Goal: Transaction & Acquisition: Purchase product/service

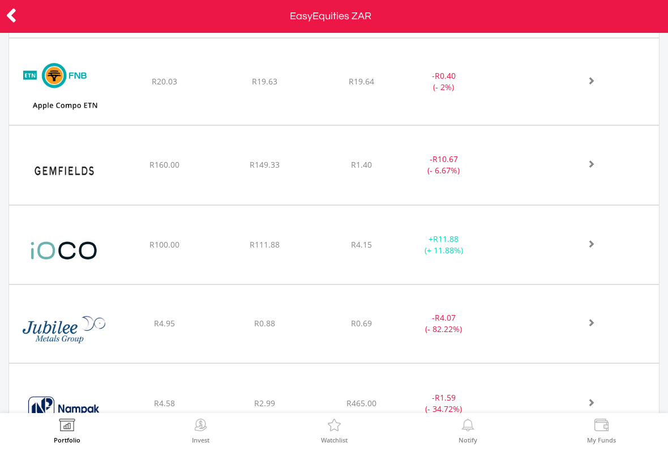
scroll to position [1946, 0]
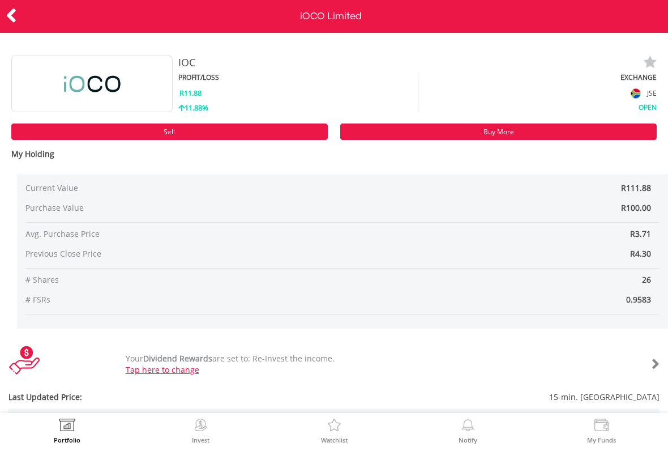
click at [241, 133] on link "Sell" at bounding box center [169, 131] width 317 height 16
click at [225, 133] on link "Sell" at bounding box center [169, 131] width 317 height 16
click at [15, 19] on icon at bounding box center [11, 16] width 11 height 22
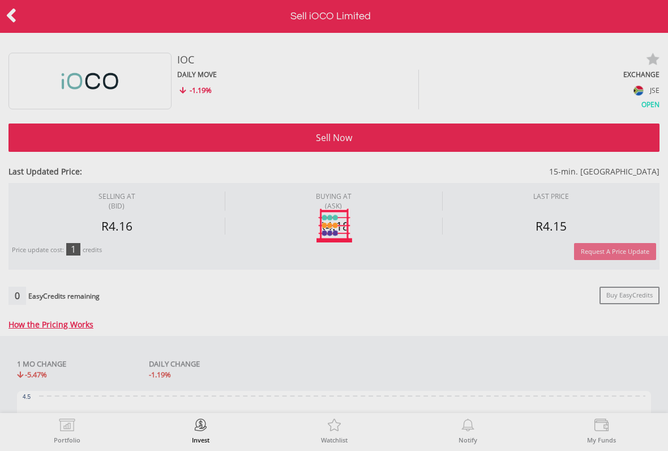
type input "******"
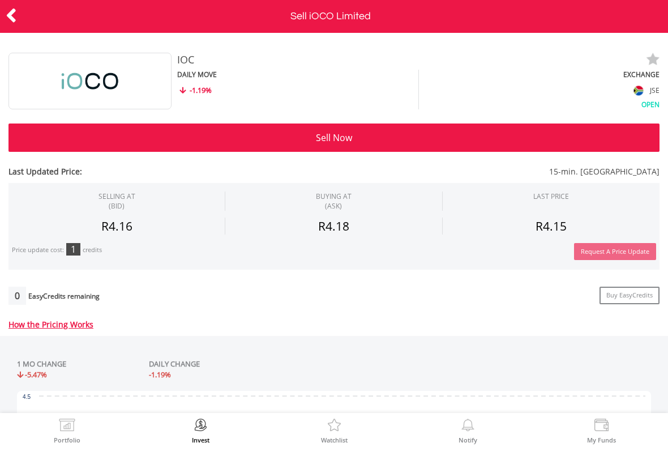
click at [11, 24] on icon at bounding box center [11, 16] width 11 height 22
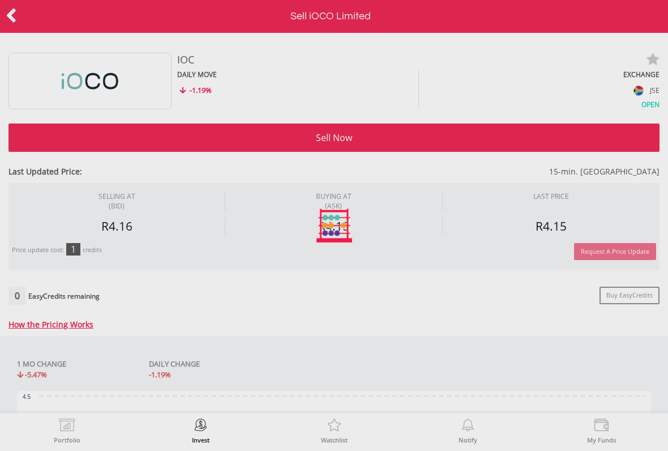
type input "******"
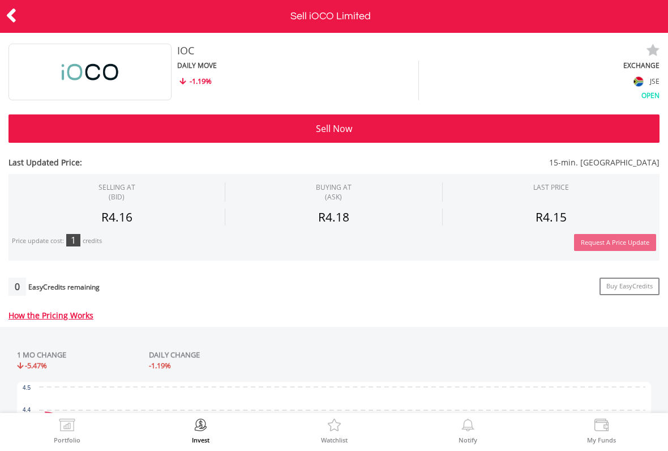
scroll to position [10, 0]
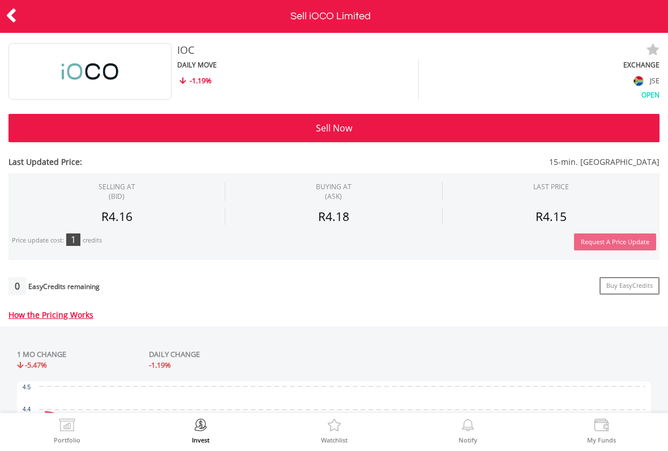
click at [555, 126] on button "Sell Now" at bounding box center [333, 128] width 651 height 28
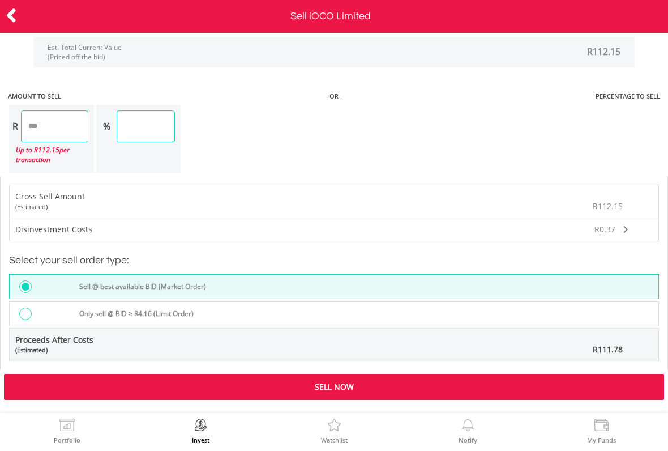
scroll to position [884, 0]
click at [579, 307] on div "Only sell @ BID ≥ R4.16 (Limit Order)" at bounding box center [365, 314] width 586 height 15
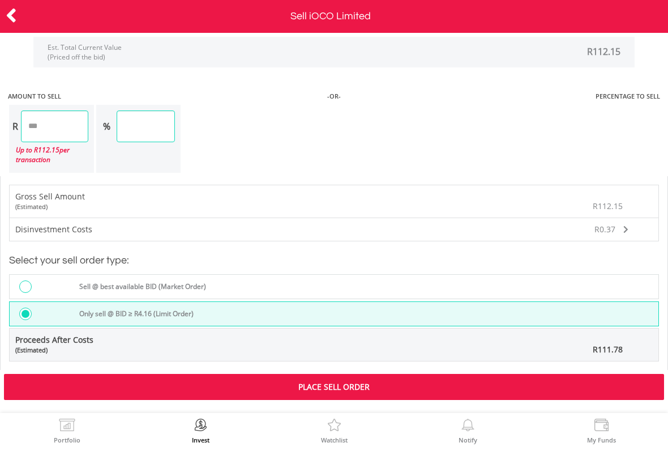
click at [555, 276] on div "Sell @ best available BID (Market Order)" at bounding box center [334, 286] width 650 height 25
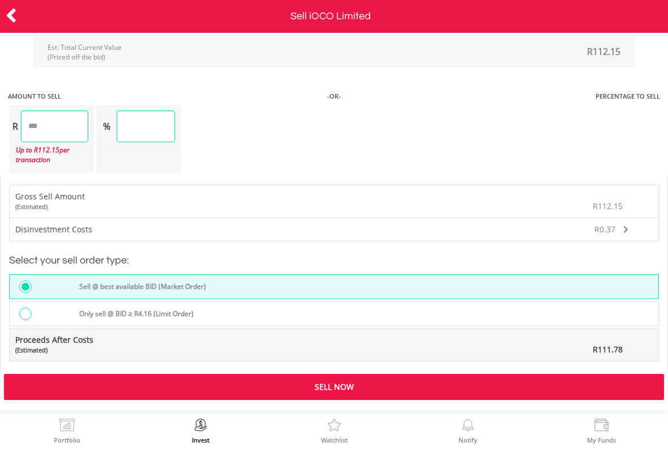
click at [556, 296] on div "Sell @ best available BID (Market Order)" at bounding box center [334, 286] width 650 height 25
click at [549, 307] on div "Only sell @ BID ≥ R4.16 (Limit Order)" at bounding box center [365, 314] width 586 height 15
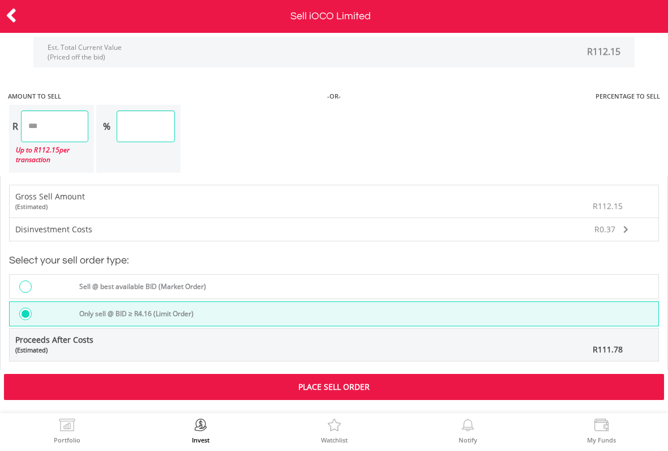
click at [563, 277] on div "Sell @ best available BID (Market Order)" at bounding box center [334, 286] width 650 height 25
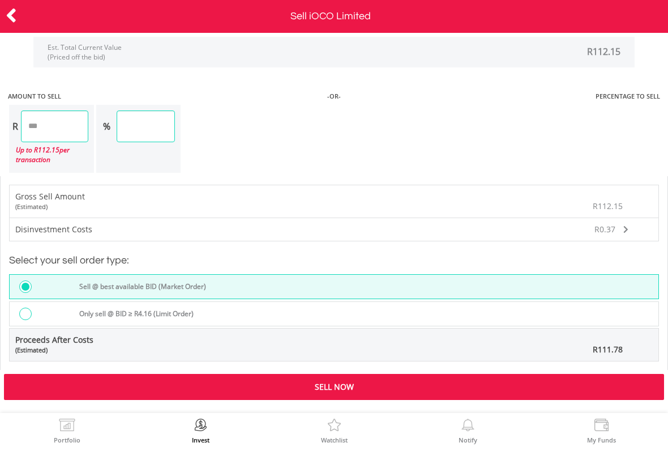
click at [531, 386] on div "Sell Now" at bounding box center [334, 387] width 660 height 26
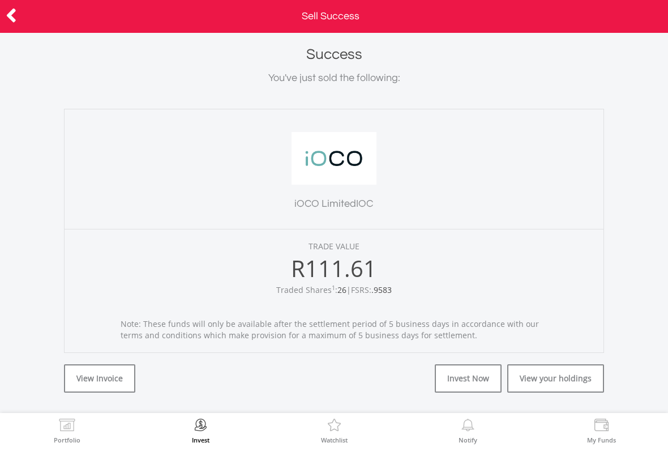
click at [11, 24] on icon at bounding box center [11, 16] width 11 height 22
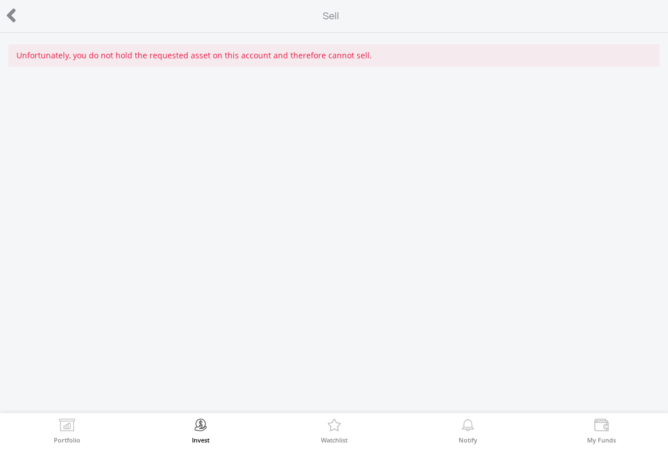
click at [15, 20] on icon at bounding box center [11, 16] width 11 height 22
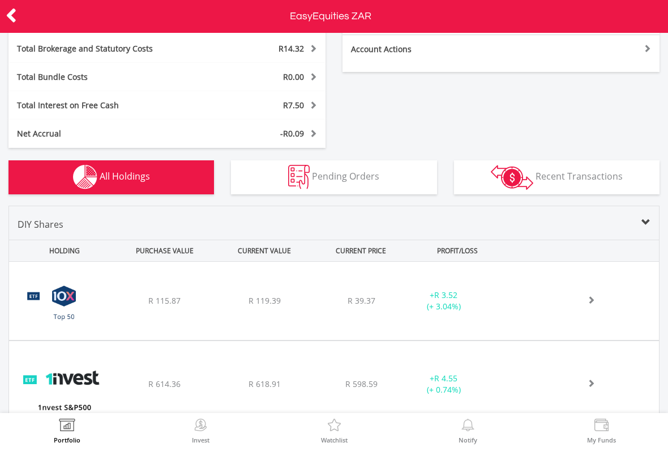
click at [405, 170] on button "Pending Orders Pending Orders" at bounding box center [334, 177] width 206 height 34
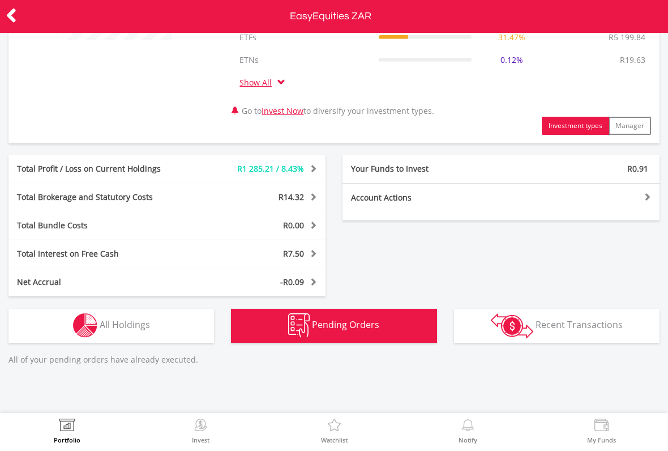
click at [580, 331] on button "Transactions Recent Transactions" at bounding box center [557, 326] width 206 height 34
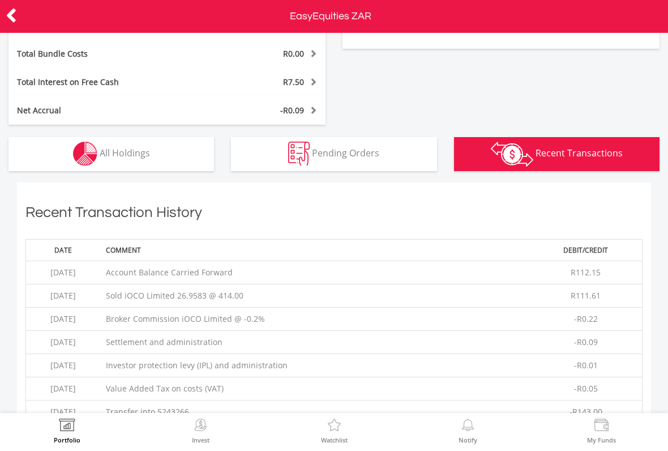
scroll to position [349, 0]
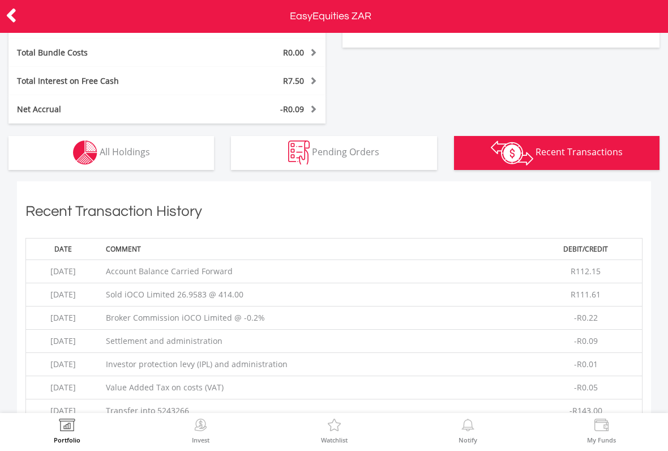
click at [13, 25] on icon at bounding box center [11, 16] width 11 height 22
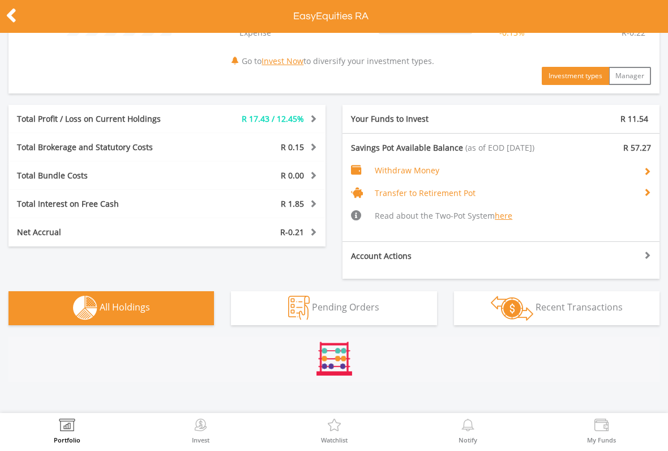
scroll to position [181, 0]
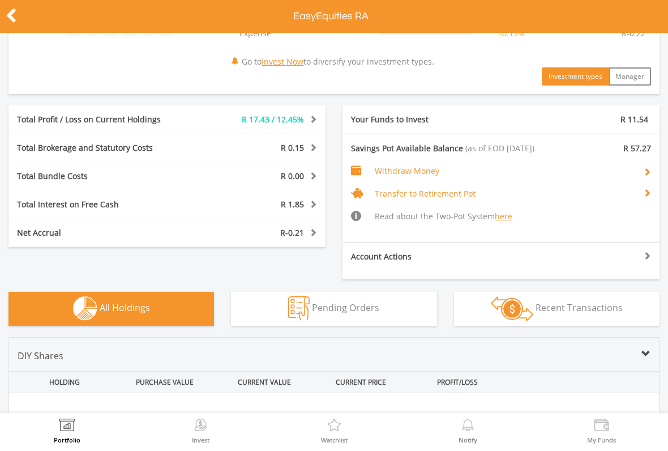
click at [293, 61] on link "Invest Now" at bounding box center [283, 61] width 42 height 11
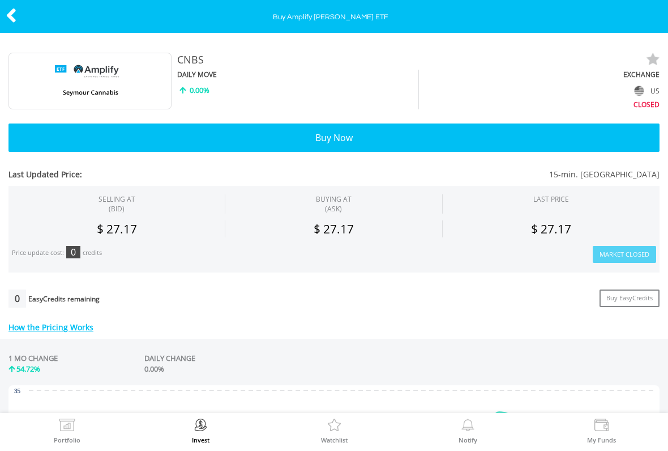
click at [650, 59] on img at bounding box center [653, 60] width 14 height 14
click at [2, 21] on div at bounding box center [33, 17] width 67 height 24
click at [16, 23] on icon at bounding box center [11, 16] width 11 height 22
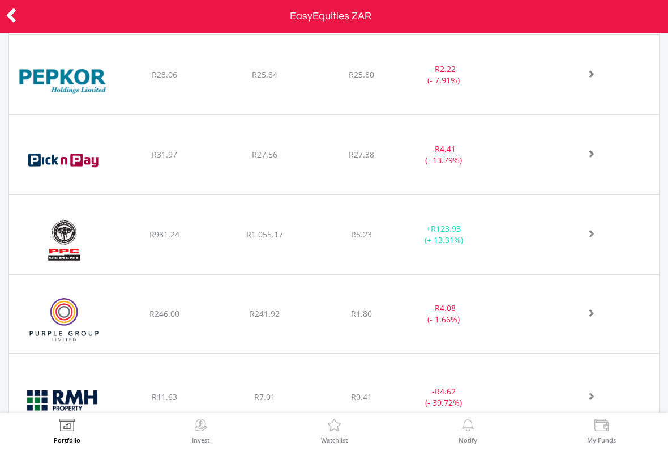
scroll to position [2445, 0]
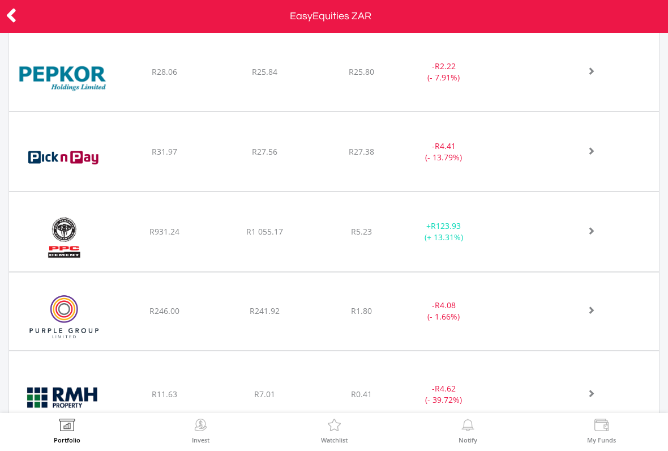
click at [15, 7] on icon at bounding box center [11, 16] width 11 height 22
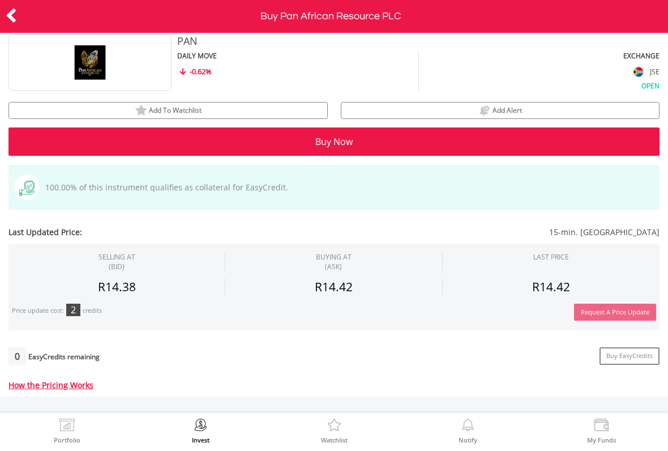
scroll to position [20, 0]
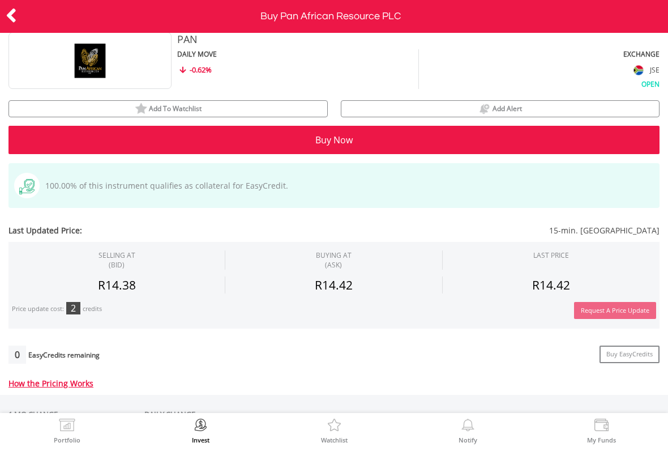
click at [541, 130] on button "Buy Now" at bounding box center [333, 140] width 651 height 28
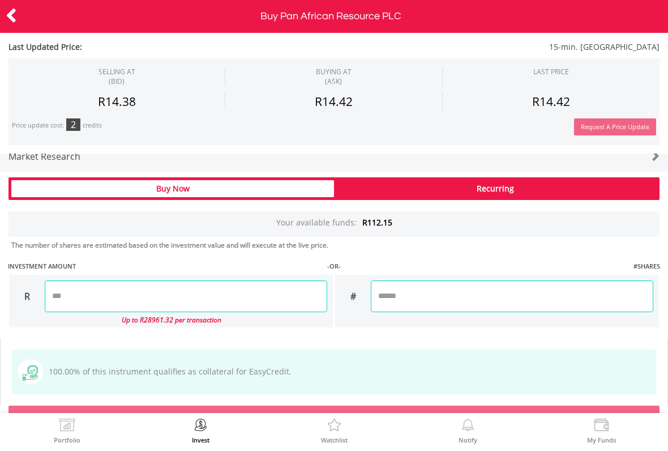
scroll to position [724, 0]
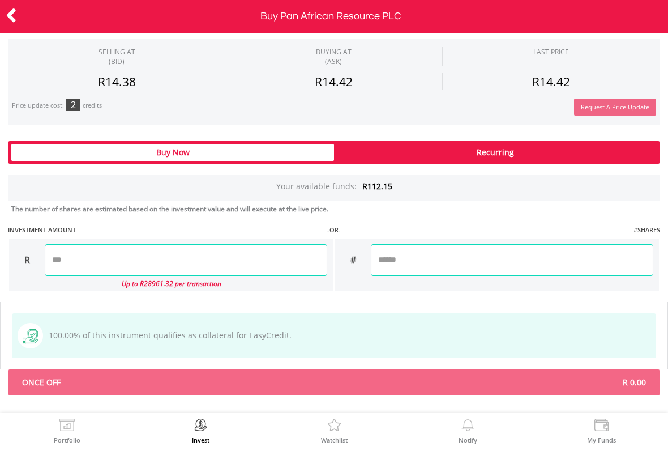
click at [210, 272] on input "number" at bounding box center [186, 260] width 283 height 32
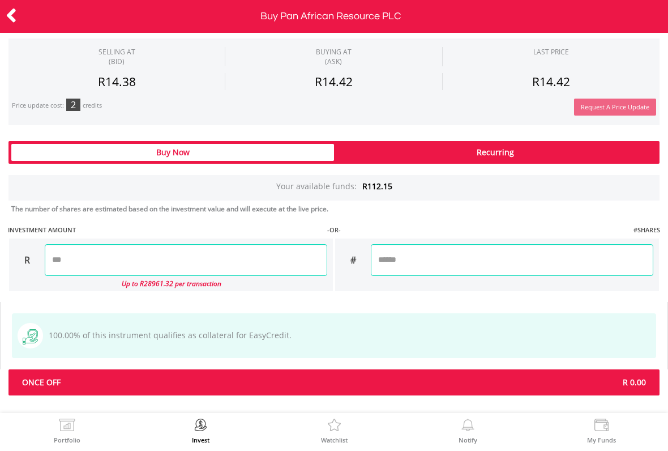
click at [201, 195] on div "Last Updated Price: 15-min. [GEOGRAPHIC_DATA] SELLING AT (BID) BUYING AT (ASK) …" at bounding box center [334, 14] width 668 height 762
type input "******"
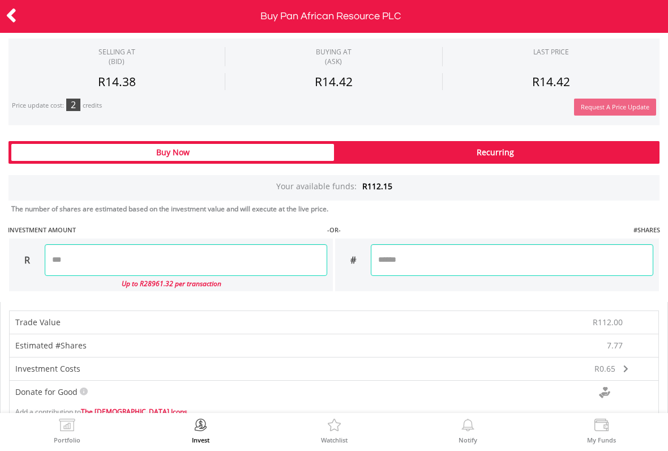
click at [9, 18] on icon at bounding box center [11, 16] width 11 height 22
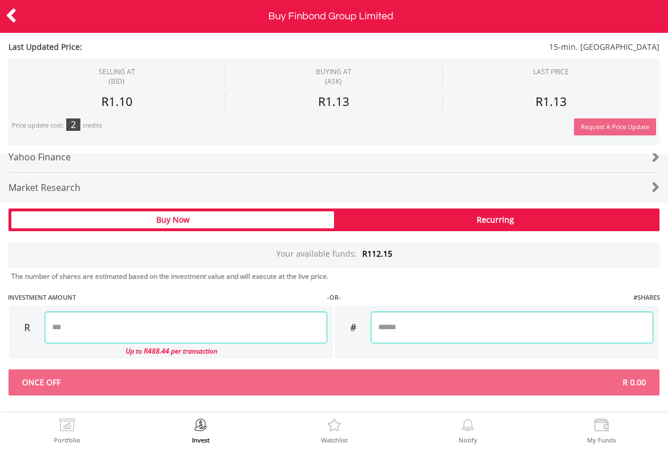
scroll to position [603, 0]
click at [224, 319] on input "number" at bounding box center [186, 327] width 283 height 32
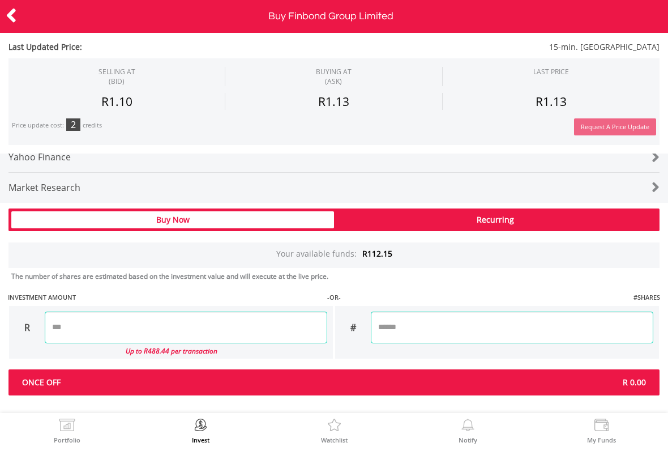
click at [495, 269] on div "Last Updated Price: 15-min. [GEOGRAPHIC_DATA] SELLING AT (BID) BUYING AT (ASK) …" at bounding box center [334, 47] width 668 height 695
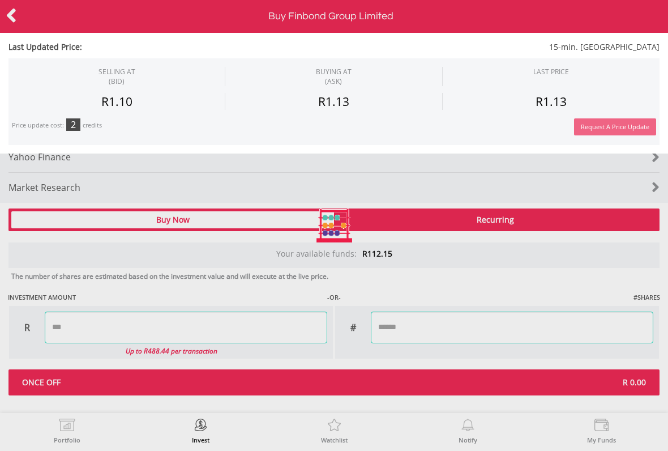
type input "******"
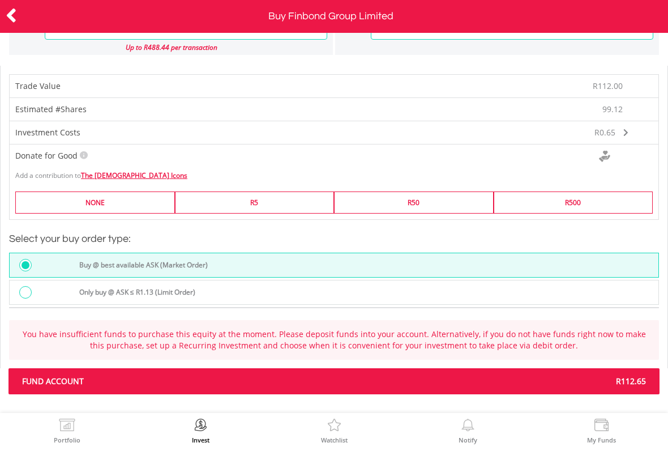
scroll to position [905, 0]
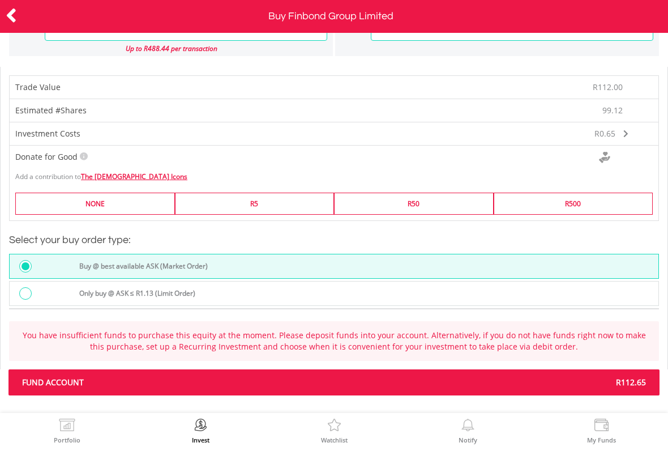
click at [604, 381] on span "R112.65" at bounding box center [494, 382] width 320 height 11
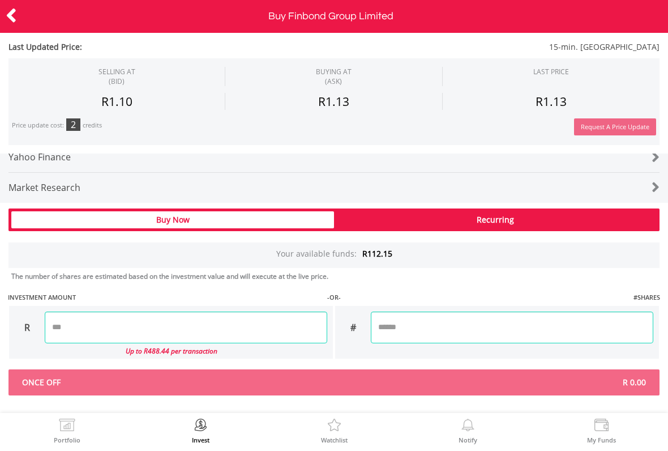
scroll to position [603, 0]
click at [176, 322] on input "number" at bounding box center [186, 327] width 283 height 32
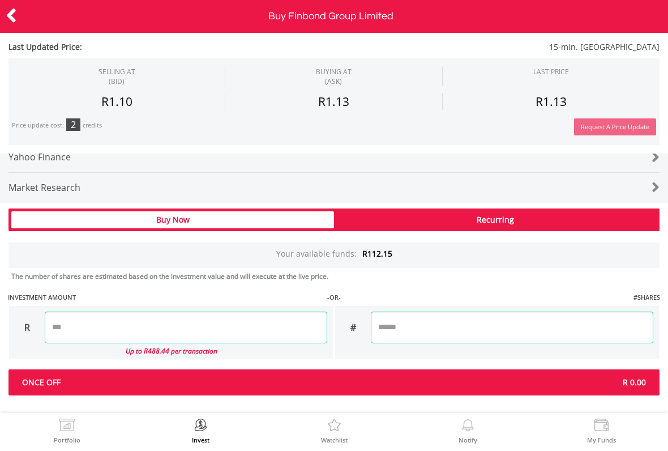
click at [515, 256] on div "Last Updated Price: 15-min. [GEOGRAPHIC_DATA] SELLING AT (BID) BUYING AT (ASK) …" at bounding box center [334, 47] width 668 height 695
type input "******"
type input "*******"
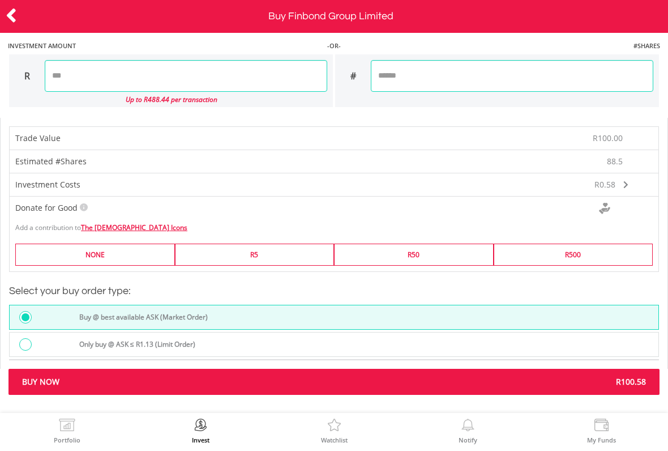
scroll to position [854, 0]
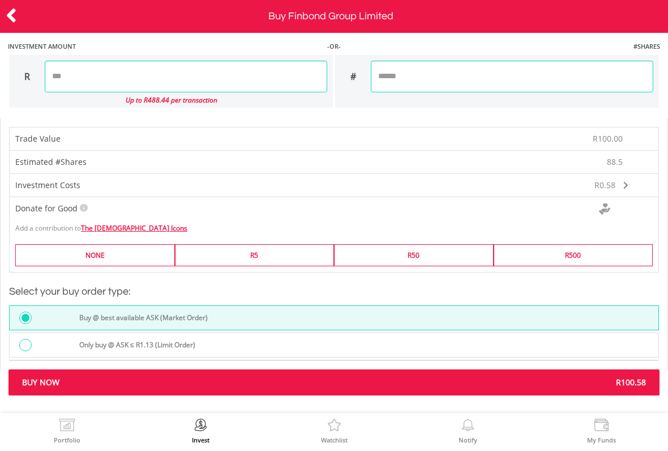
click at [553, 384] on span "R100.58" at bounding box center [494, 382] width 320 height 11
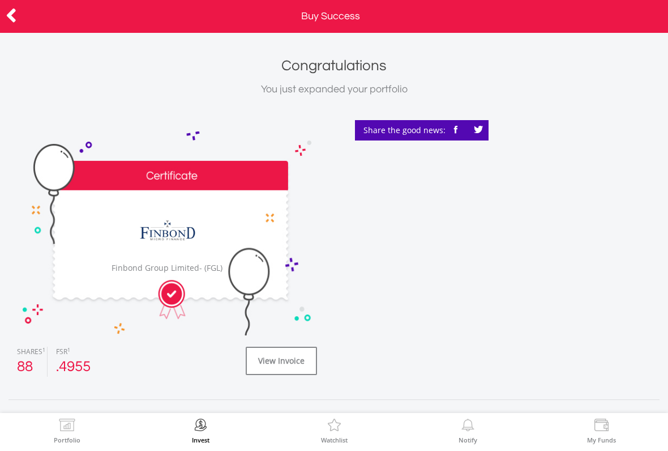
click at [64, 420] on img at bounding box center [67, 426] width 18 height 16
